Goal: Task Accomplishment & Management: Complete application form

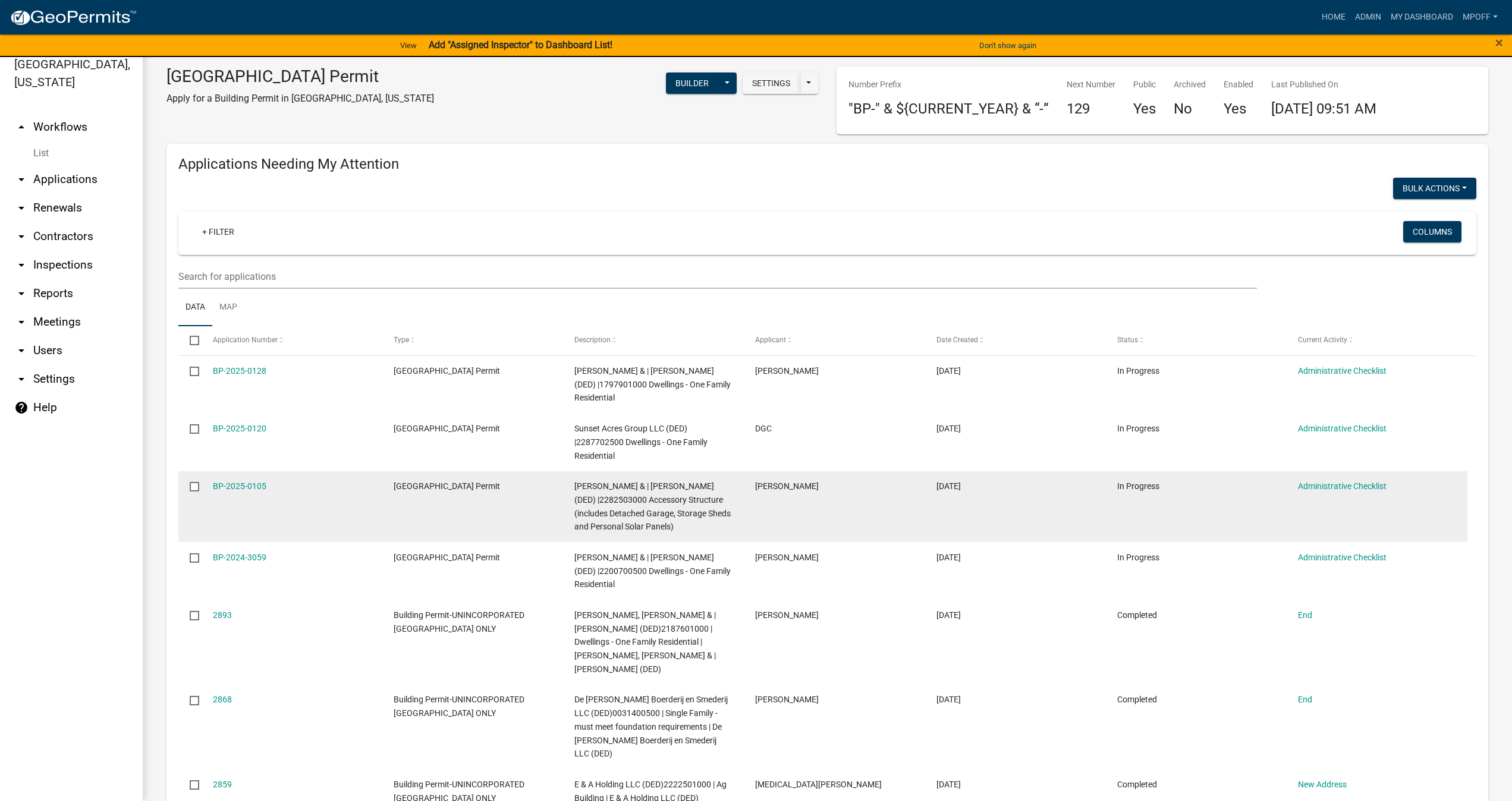
scroll to position [194, 0]
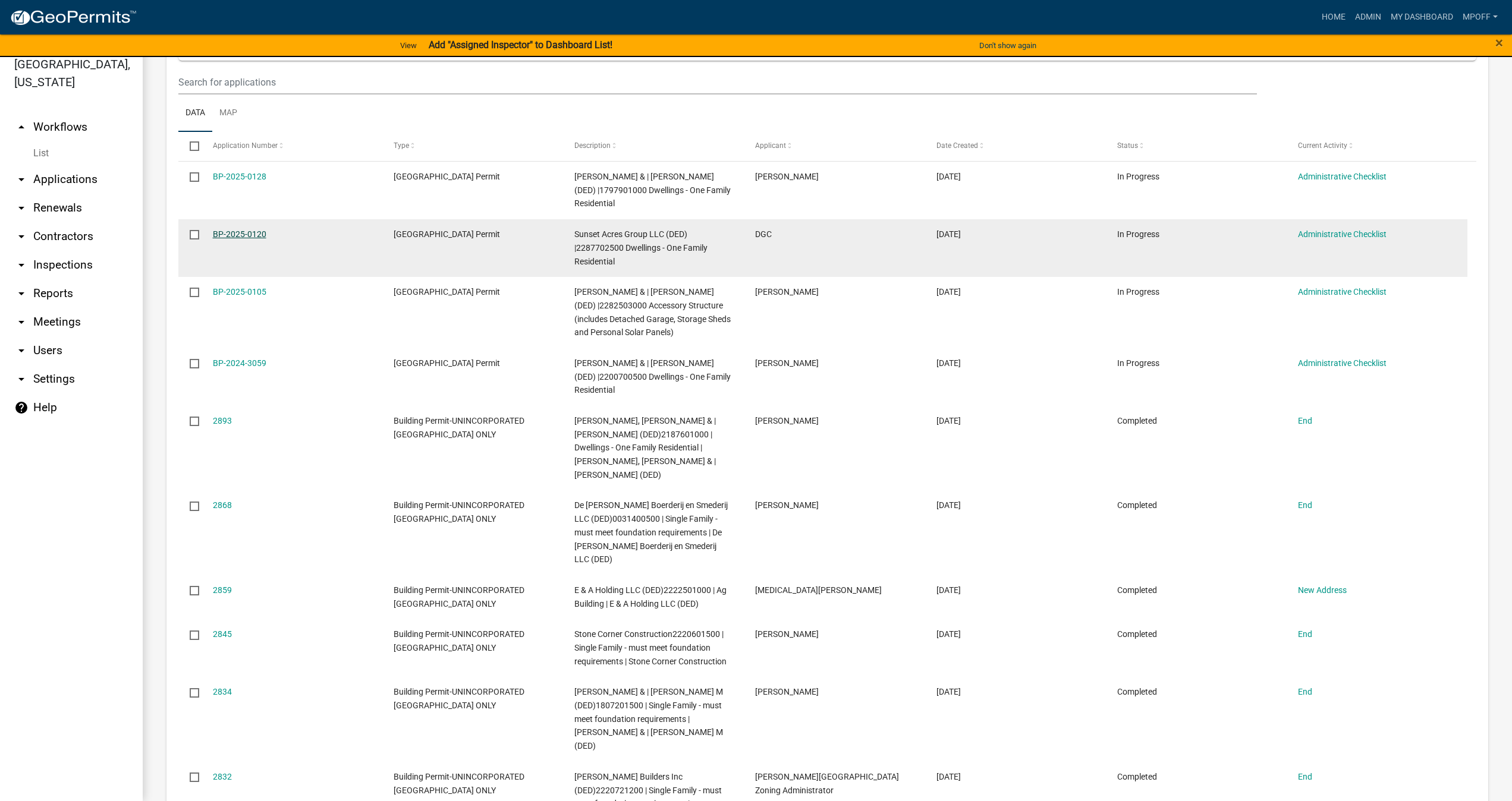
click at [264, 239] on link "BP-2025-0120" at bounding box center [240, 234] width 53 height 9
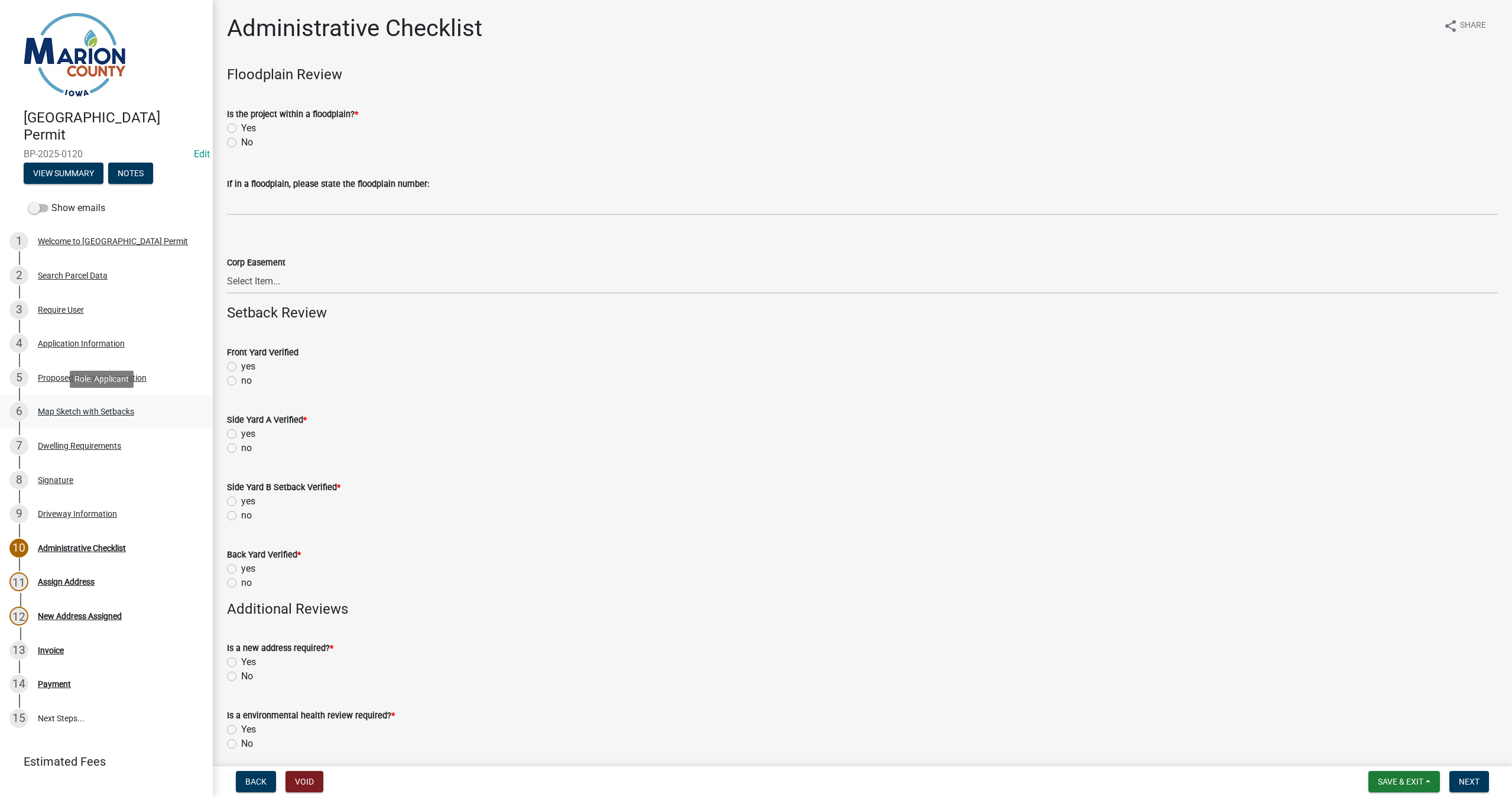
click at [93, 414] on div "Map Sketch with Setbacks" at bounding box center [86, 412] width 97 height 9
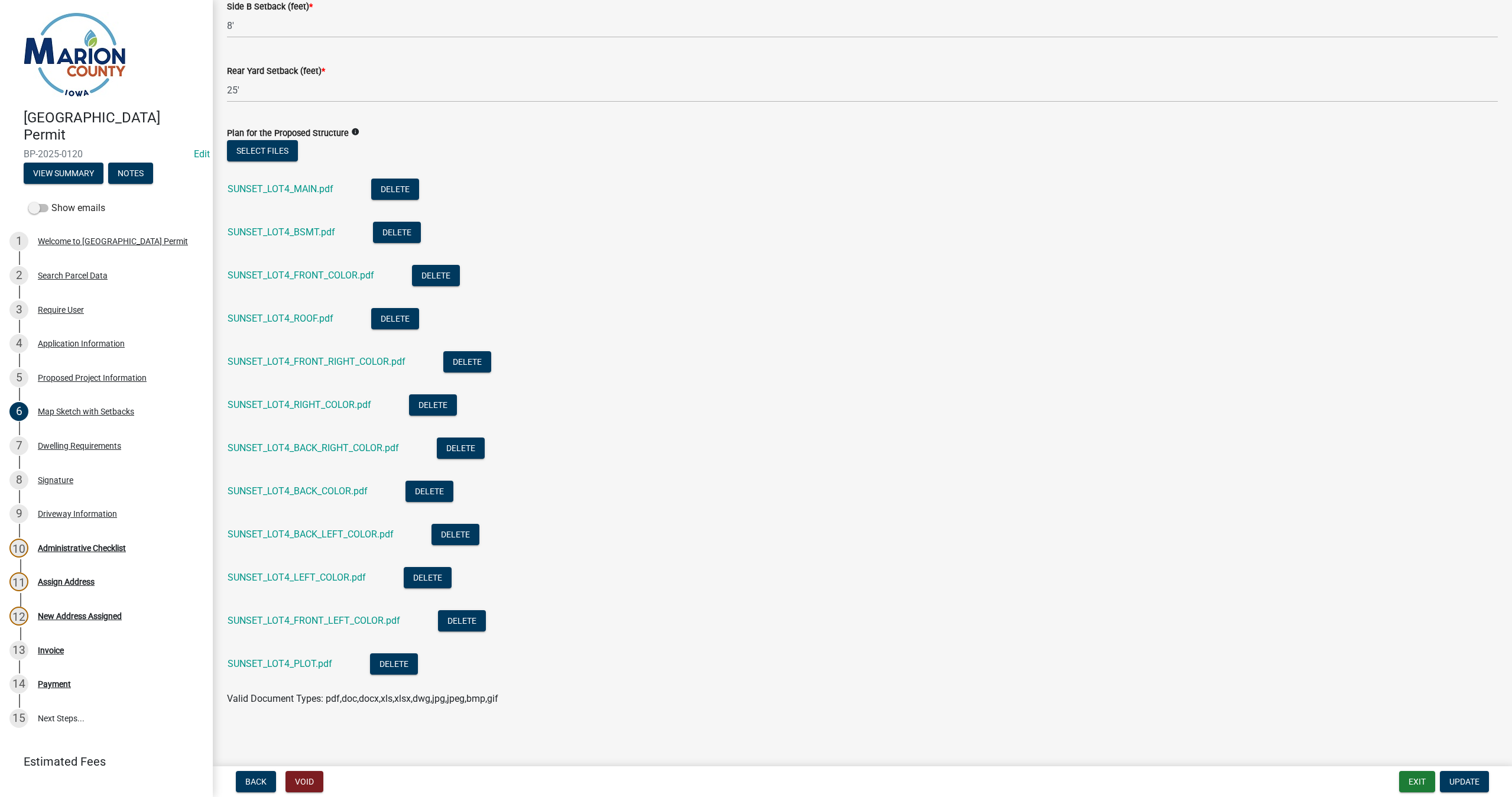
scroll to position [762, 0]
click at [268, 665] on link "SUNSET_LOT4_PLOT.pdf" at bounding box center [280, 662] width 105 height 11
click at [101, 385] on div "5 Proposed Project Information" at bounding box center [102, 377] width 185 height 19
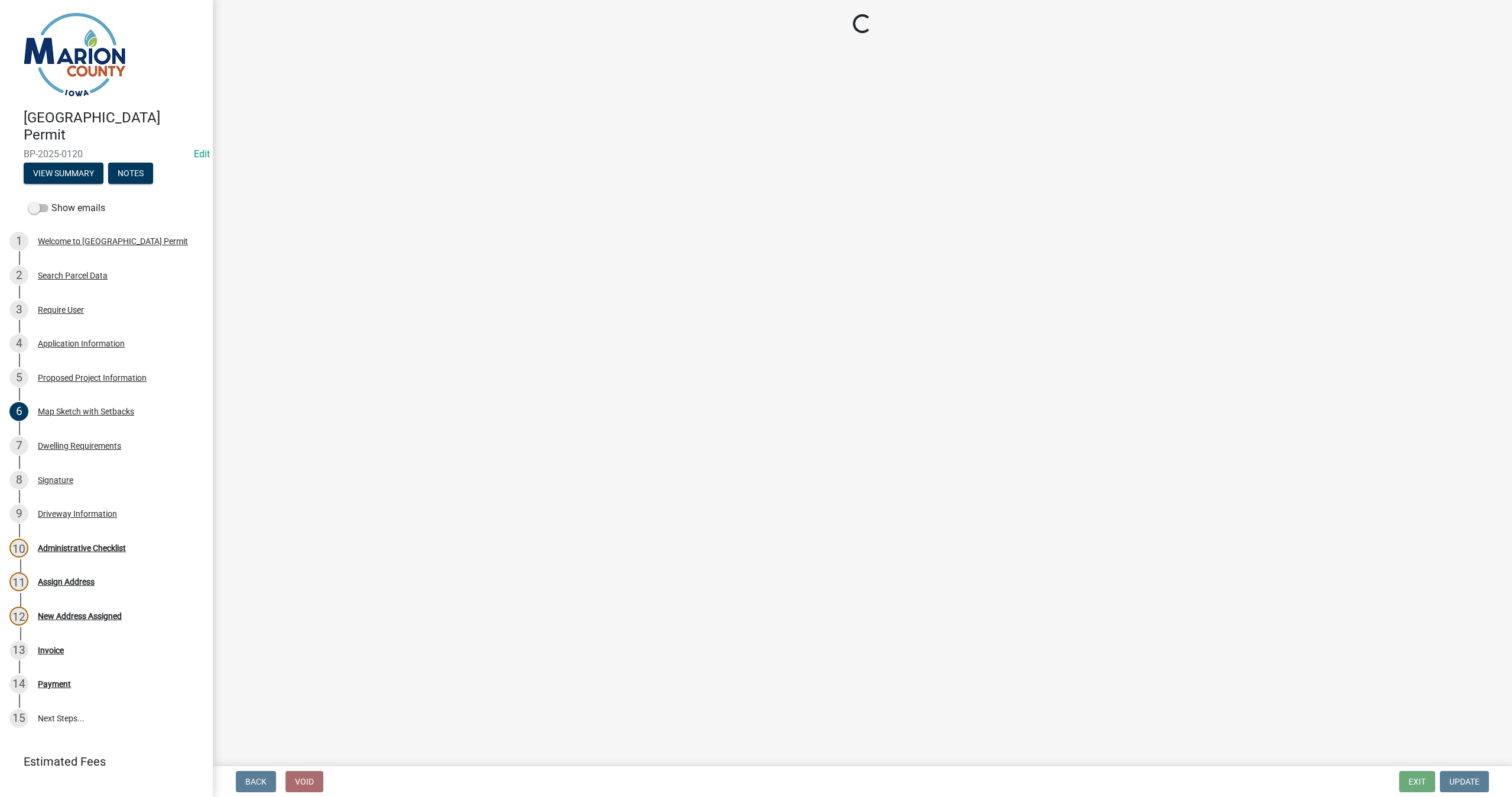
select select "ad82ad94-9bd8-43b2-a066-f5ac38fcadf5"
select select "f37e860c-a887-41e0-a466-b738e3b0a2db"
select select "065d24aa-3ada-417f-a972-92ea53cc0ddb"
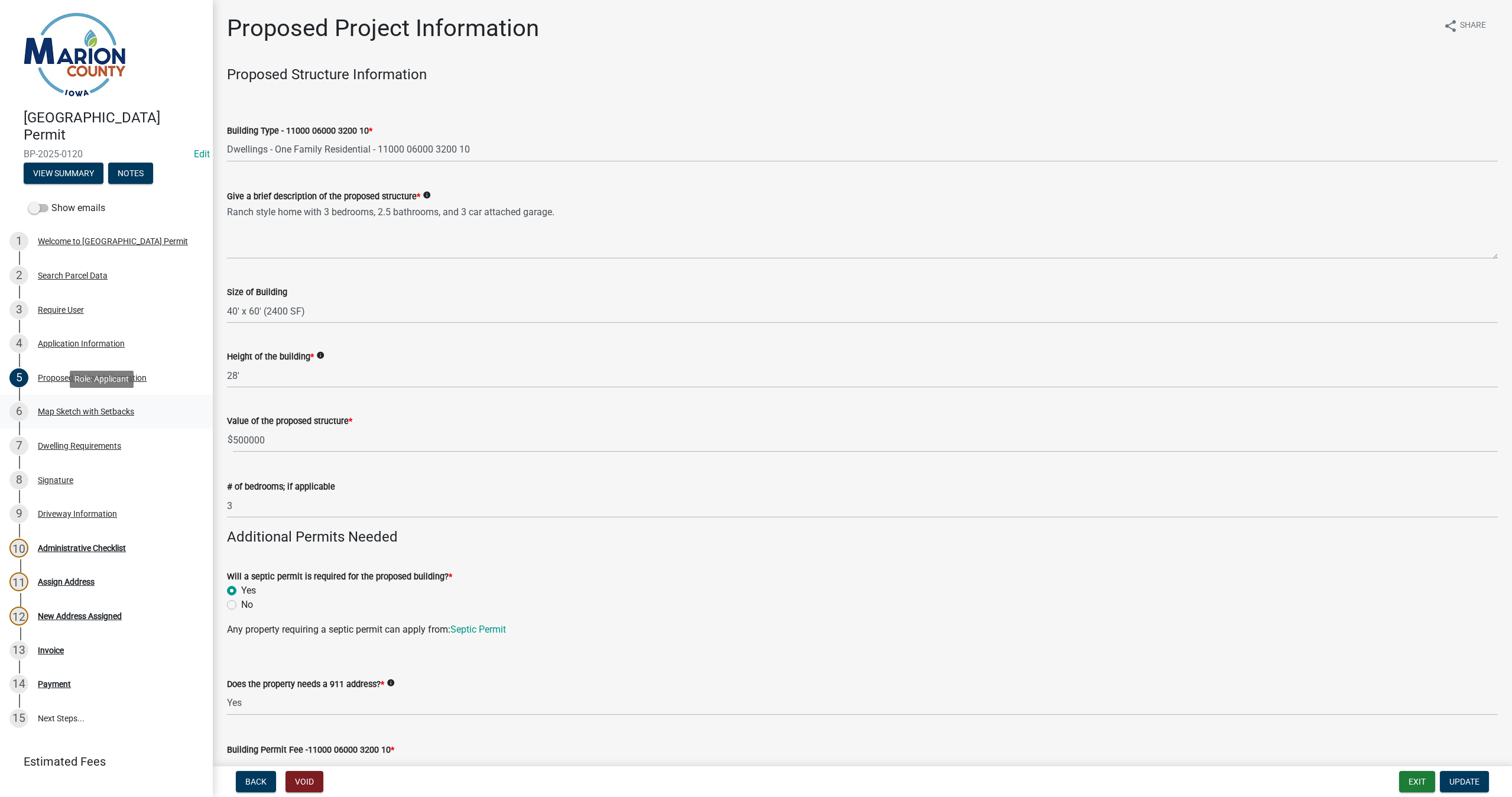
click at [107, 409] on div "Map Sketch with Setbacks" at bounding box center [86, 412] width 97 height 9
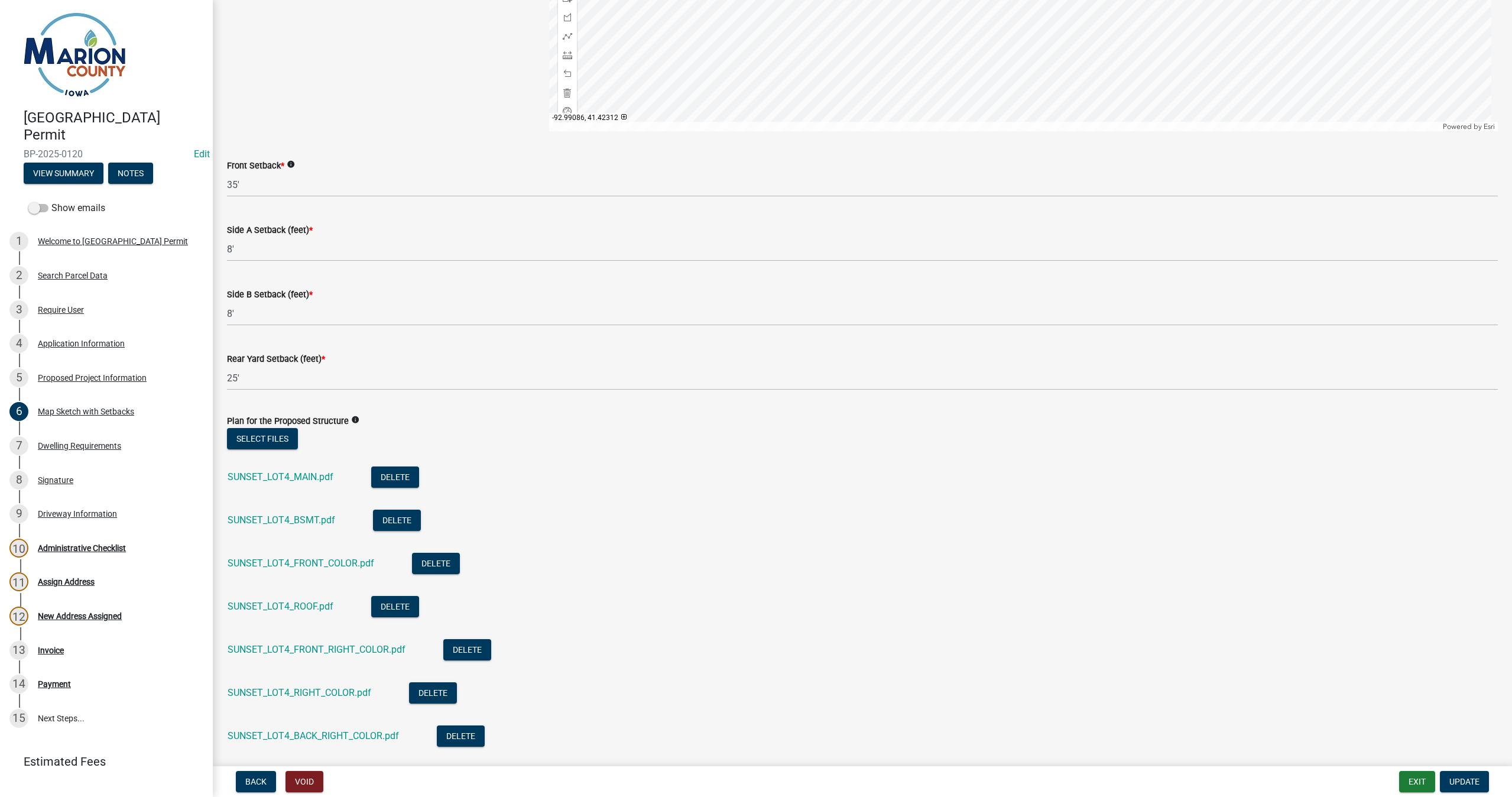
scroll to position [762, 0]
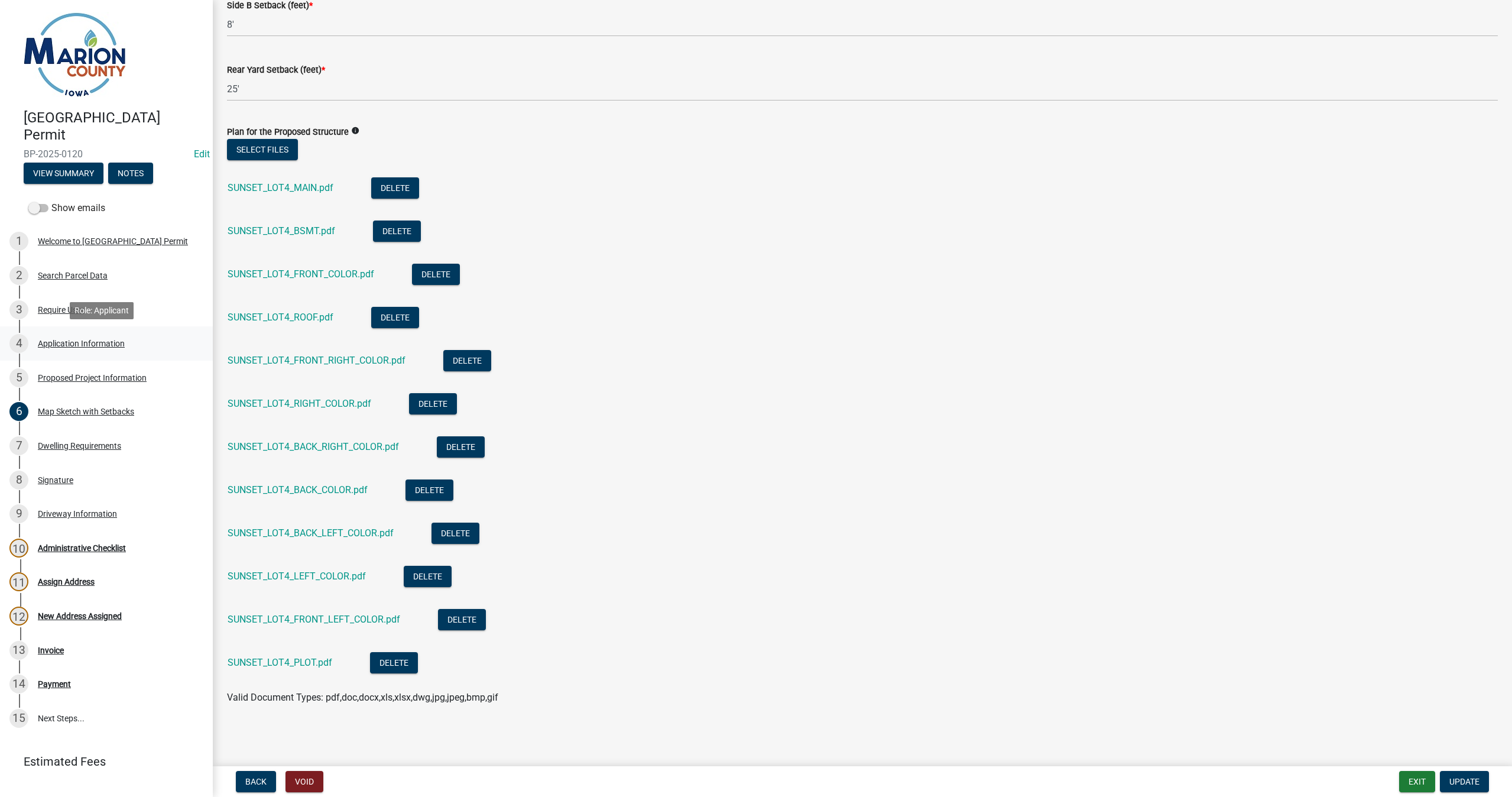
click at [92, 343] on div "Application Information" at bounding box center [81, 344] width 87 height 9
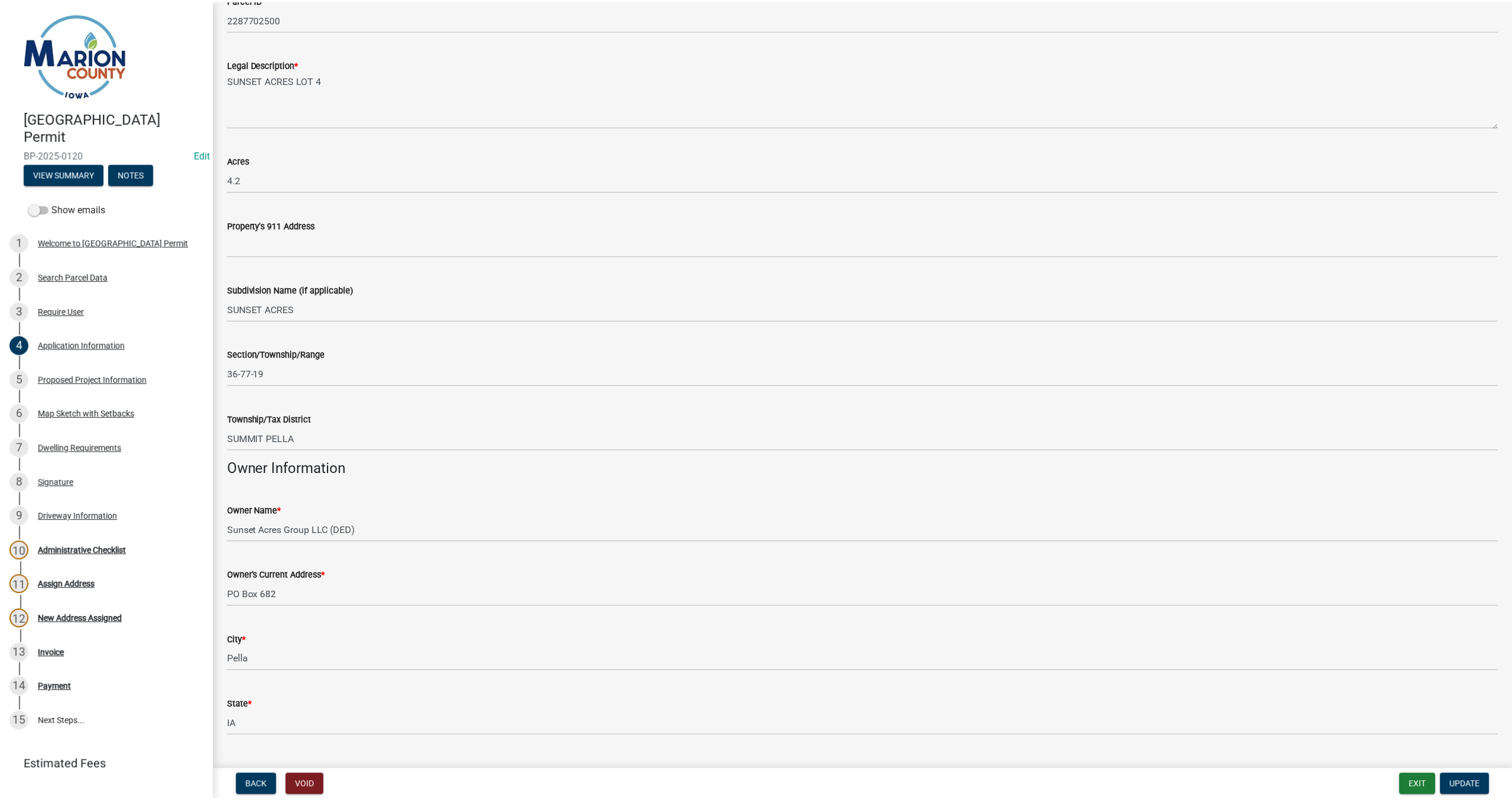
scroll to position [0, 0]
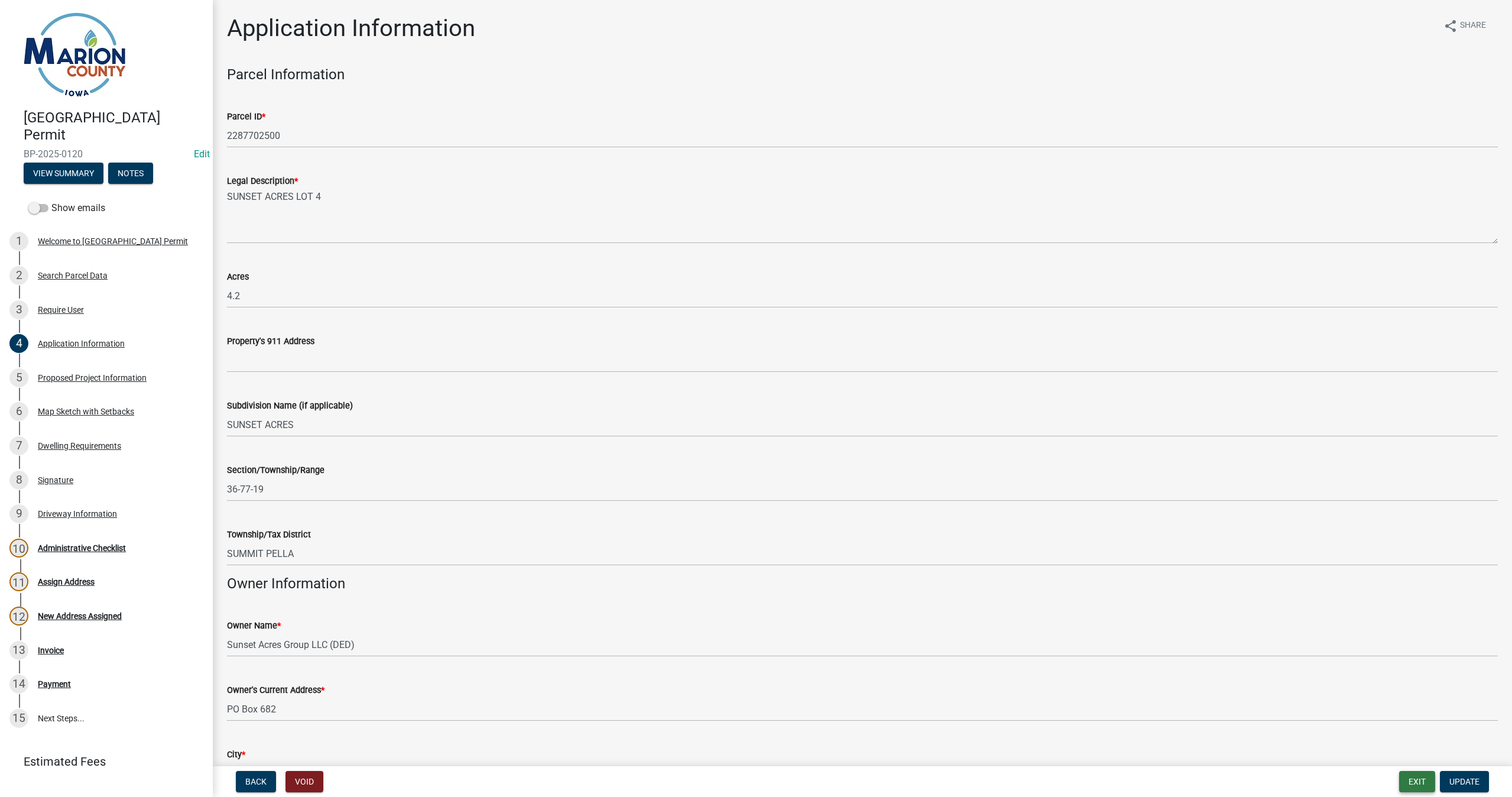
click at [1423, 780] on button "Exit" at bounding box center [1417, 782] width 36 height 21
